Goal: Information Seeking & Learning: Check status

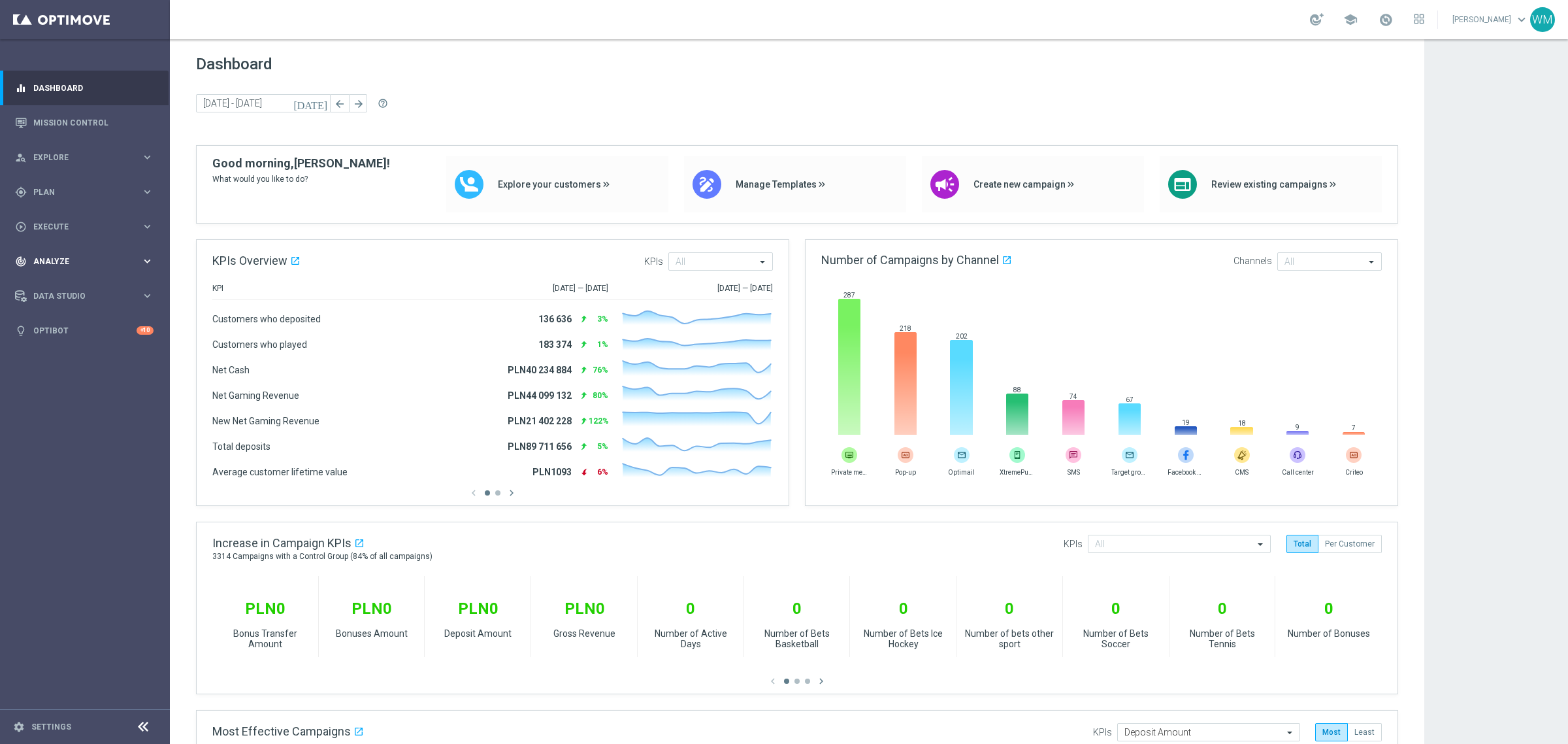
click at [54, 263] on span "Analyze" at bounding box center [87, 261] width 108 height 8
drag, startPoint x: 56, startPoint y: 283, endPoint x: 76, endPoint y: 286, distance: 20.2
click at [56, 283] on link "Customer 360" at bounding box center [85, 288] width 102 height 10
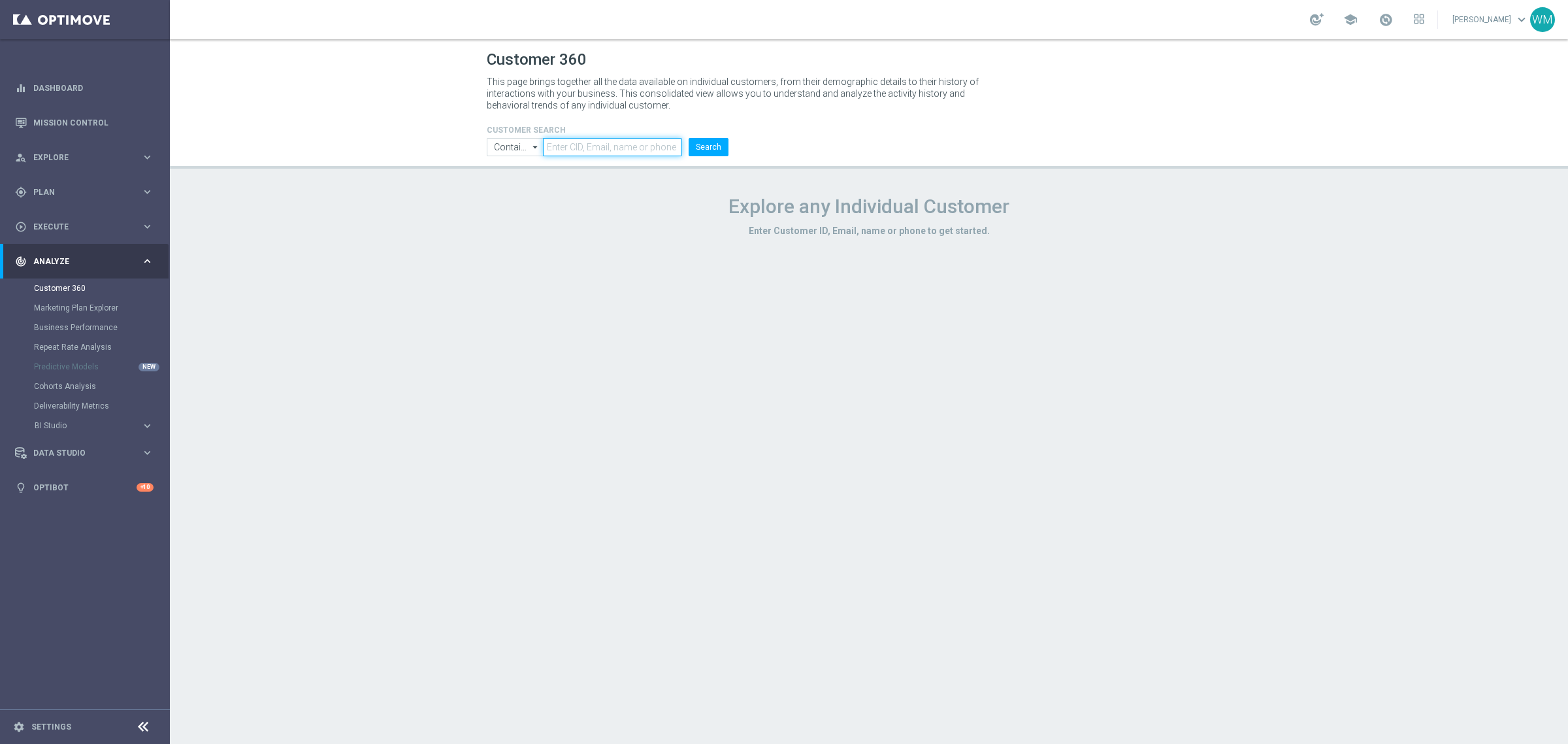
click at [619, 143] on input "text" at bounding box center [612, 147] width 139 height 18
paste input "3412700"
type input "3412700"
click at [739, 147] on div "CUSTOMER SEARCH Contains Contains arrow_drop_down Show Selected 0 of NaN Contai…" at bounding box center [868, 136] width 784 height 42
click at [717, 138] on button "Search" at bounding box center [708, 147] width 40 height 18
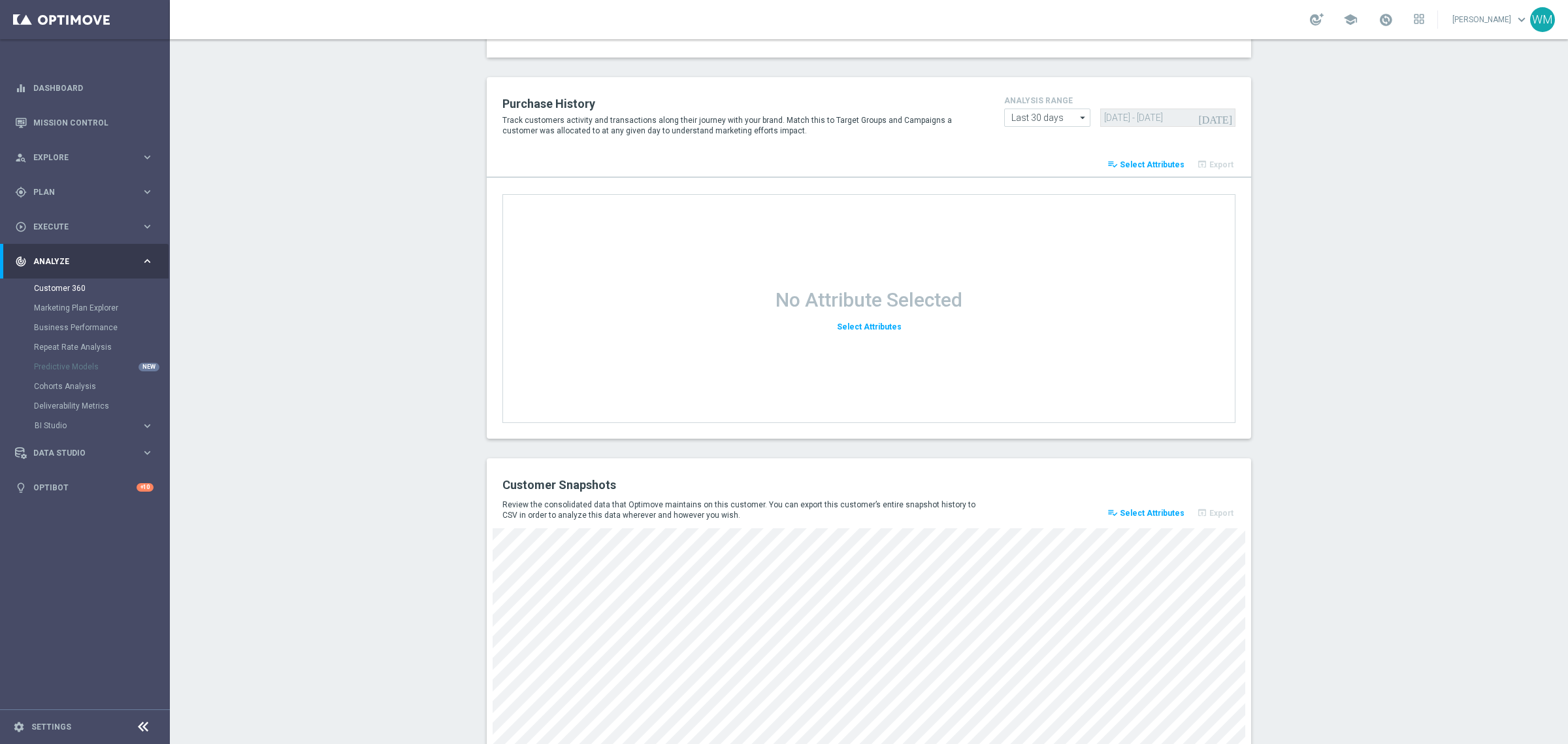
scroll to position [1524, 0]
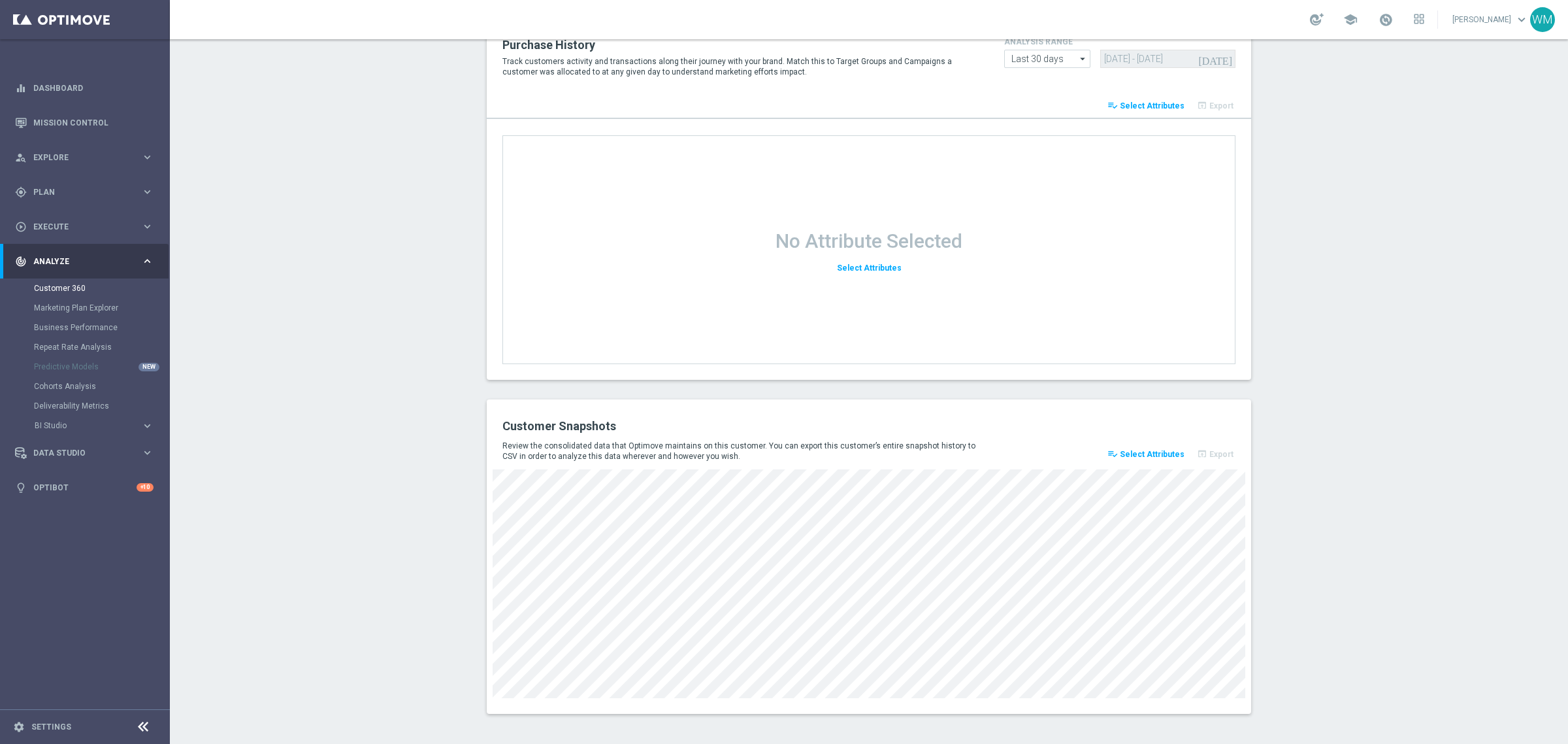
click at [1156, 458] on button "playlist_add_check Select Attributes" at bounding box center [1146, 454] width 81 height 18
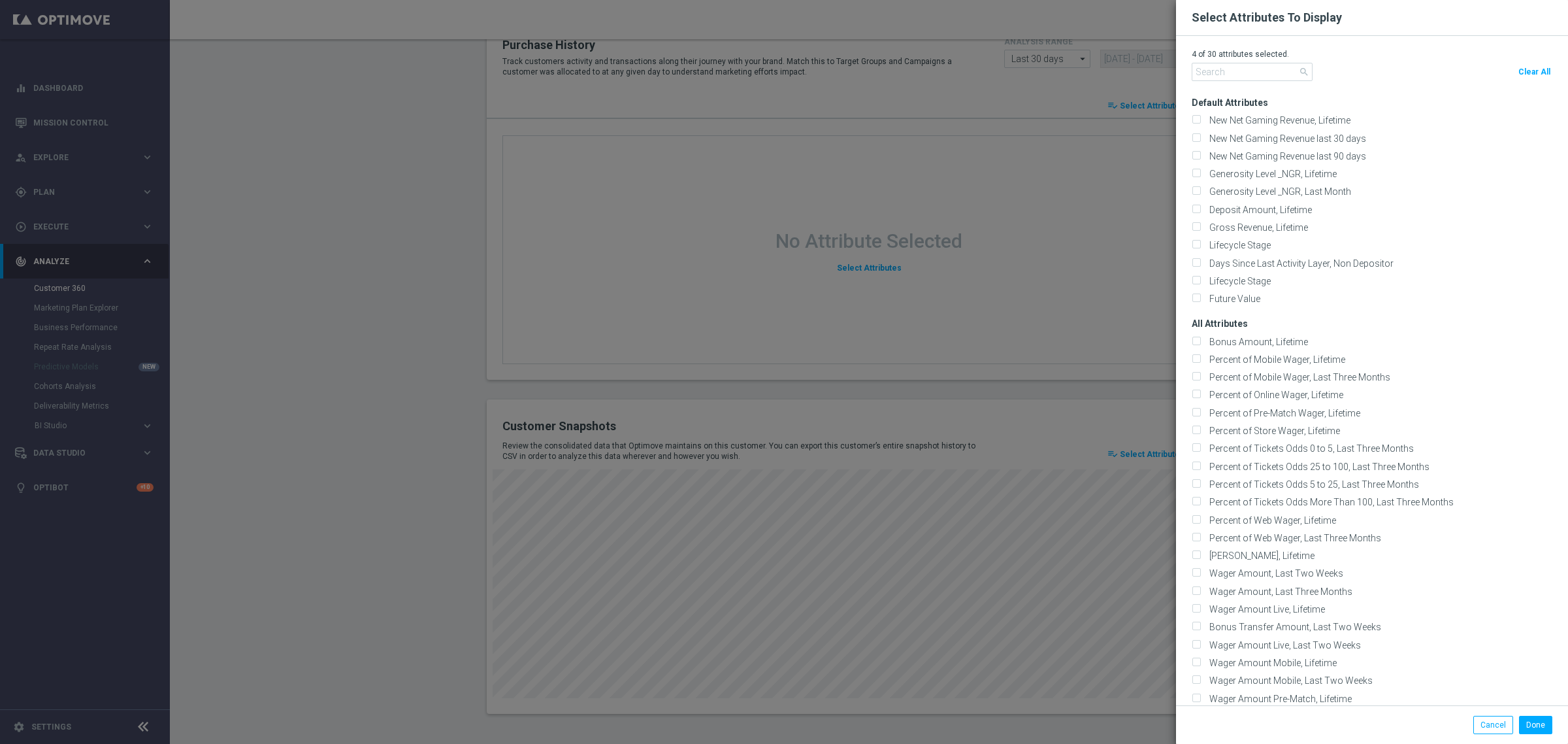
click at [1518, 71] on span "Clear All" at bounding box center [1534, 71] width 32 height 9
checkbox input "false"
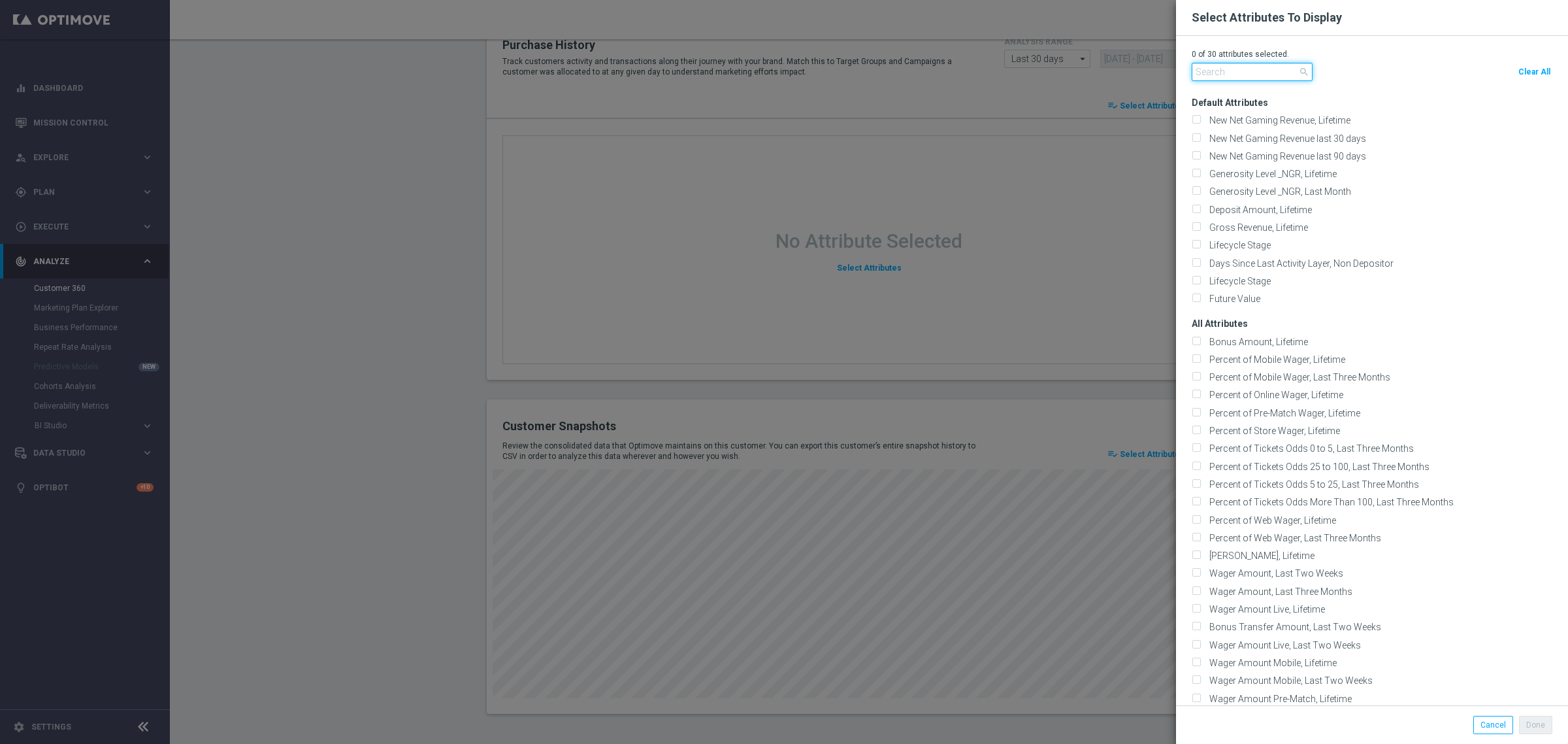
click at [1232, 68] on input "text" at bounding box center [1252, 72] width 121 height 18
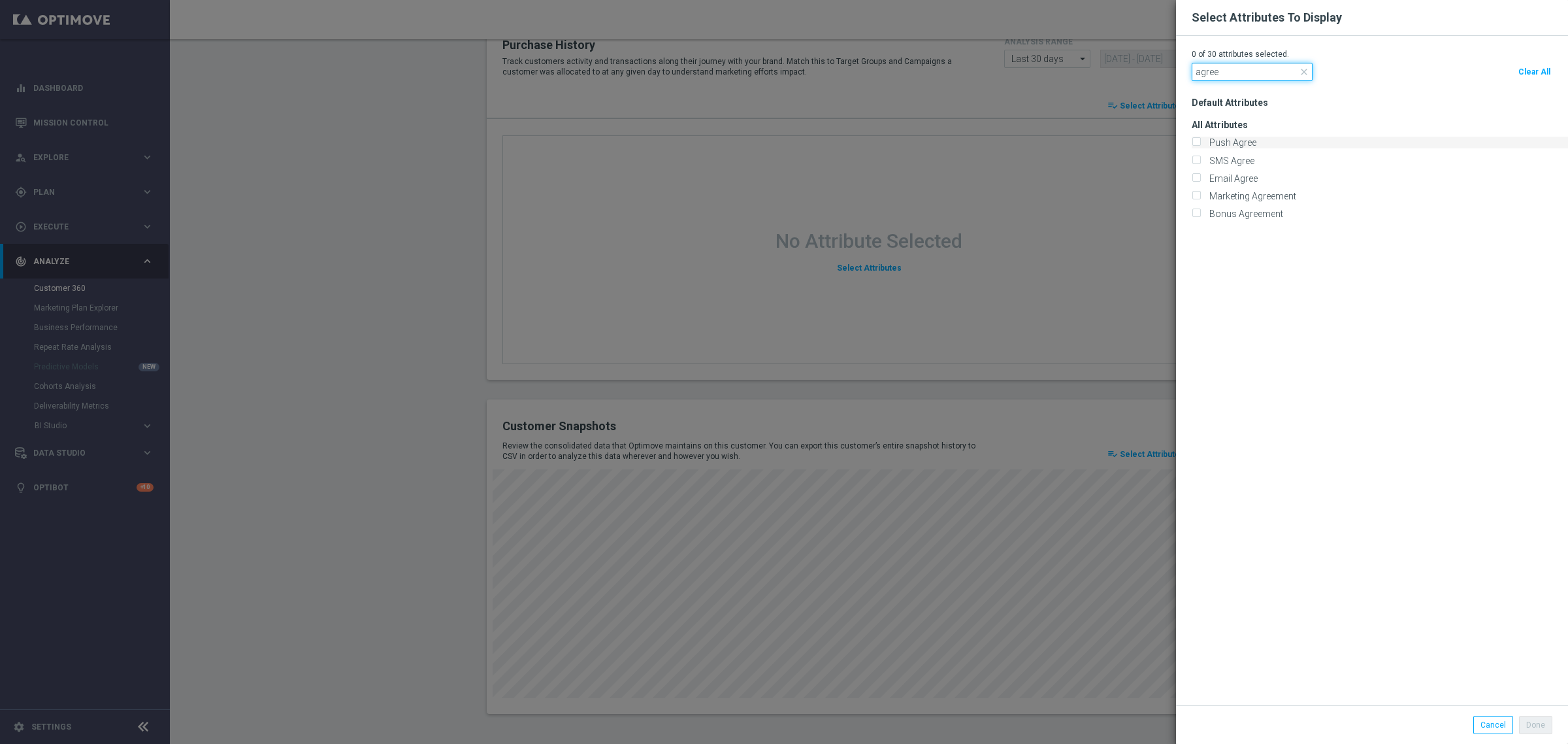
type input "agree"
click at [1228, 140] on label "Push Agree" at bounding box center [1231, 143] width 52 height 12
click at [1200, 140] on input "Push Agree" at bounding box center [1196, 143] width 8 height 8
checkbox input "true"
click at [1228, 155] on label "SMS Agree" at bounding box center [1229, 161] width 50 height 12
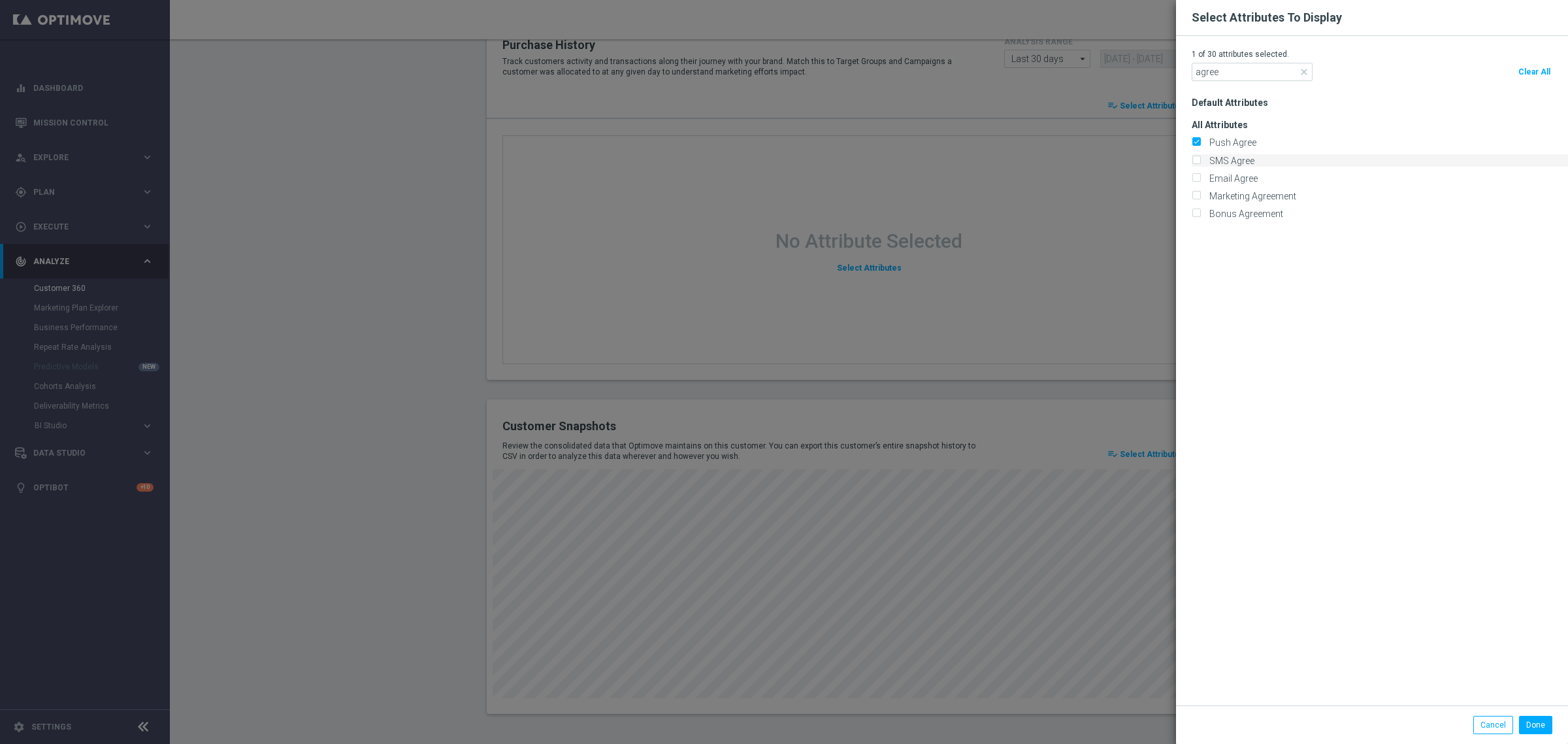
click at [1200, 157] on input "SMS Agree" at bounding box center [1196, 161] width 8 height 8
checkbox input "true"
click at [1226, 170] on div "All Attributes Push Agree" at bounding box center [1380, 163] width 376 height 111
click at [1226, 175] on label "Email Agree" at bounding box center [1232, 178] width 53 height 12
click at [1200, 175] on input "Email Agree" at bounding box center [1196, 180] width 8 height 8
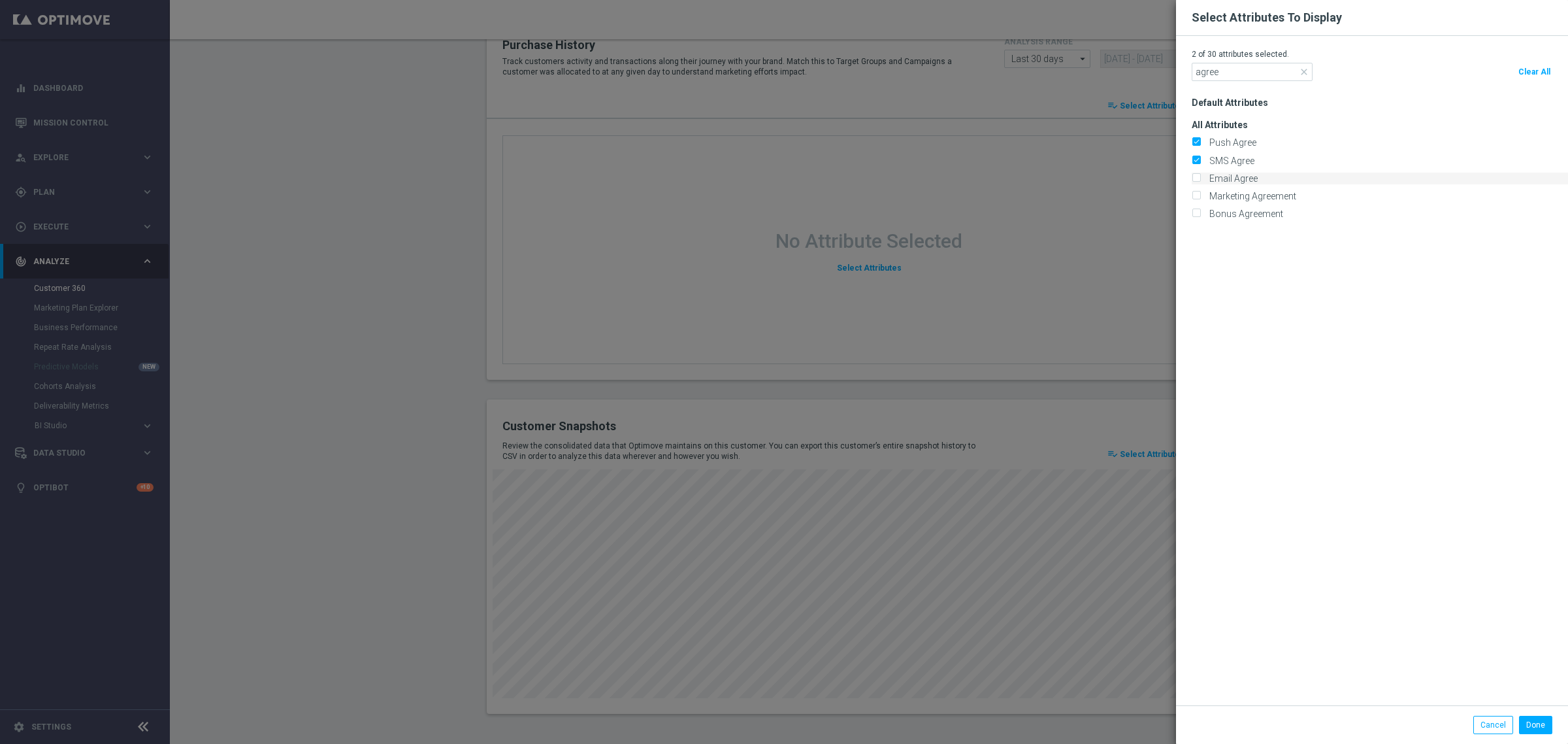
checkbox input "true"
click at [1226, 191] on label "Marketing Agreement" at bounding box center [1250, 196] width 91 height 12
click at [1200, 193] on input "Marketing Agreement" at bounding box center [1196, 197] width 8 height 8
checkbox input "true"
click at [1530, 715] on div "Cancel Done" at bounding box center [1371, 724] width 392 height 38
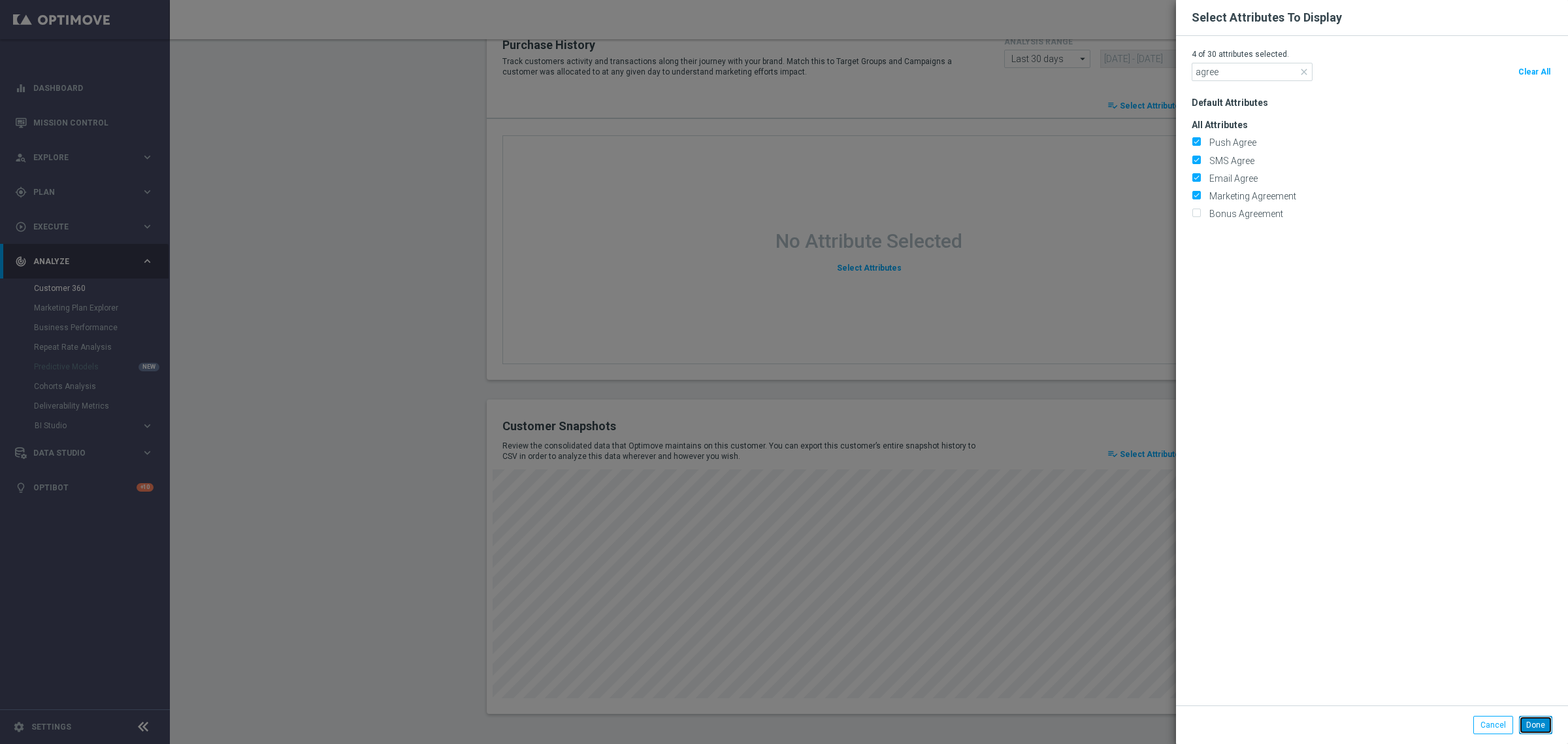
click at [1534, 733] on button "Done" at bounding box center [1536, 725] width 34 height 18
